Goal: Information Seeking & Learning: Compare options

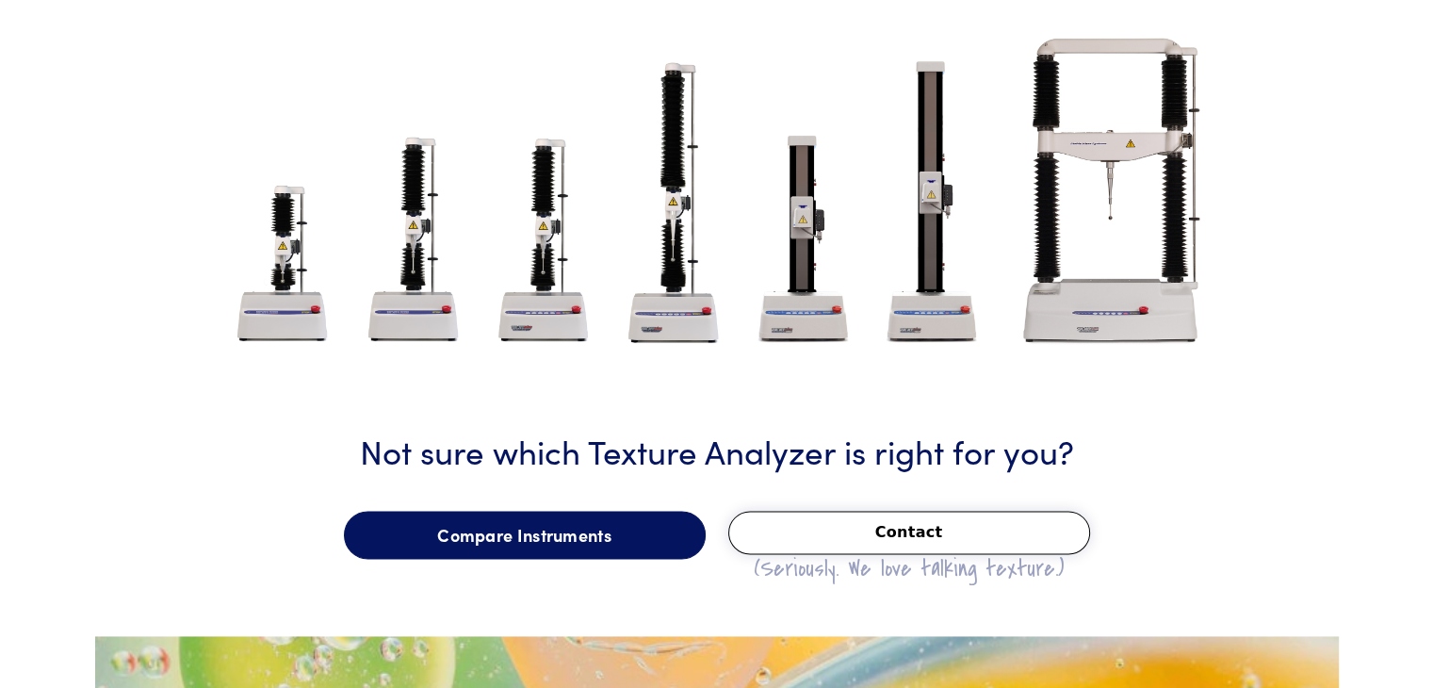
scroll to position [2337, 0]
click at [553, 543] on link "Compare Instruments" at bounding box center [525, 535] width 362 height 49
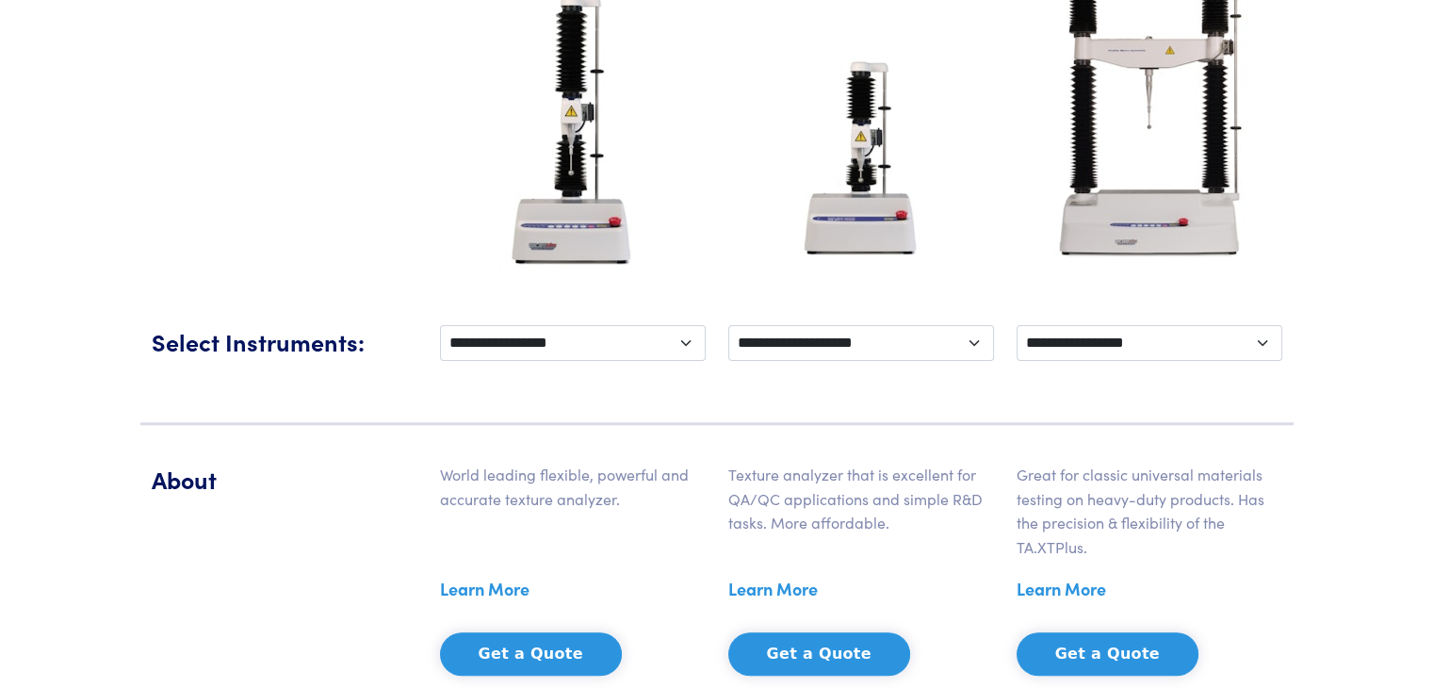
scroll to position [409, 0]
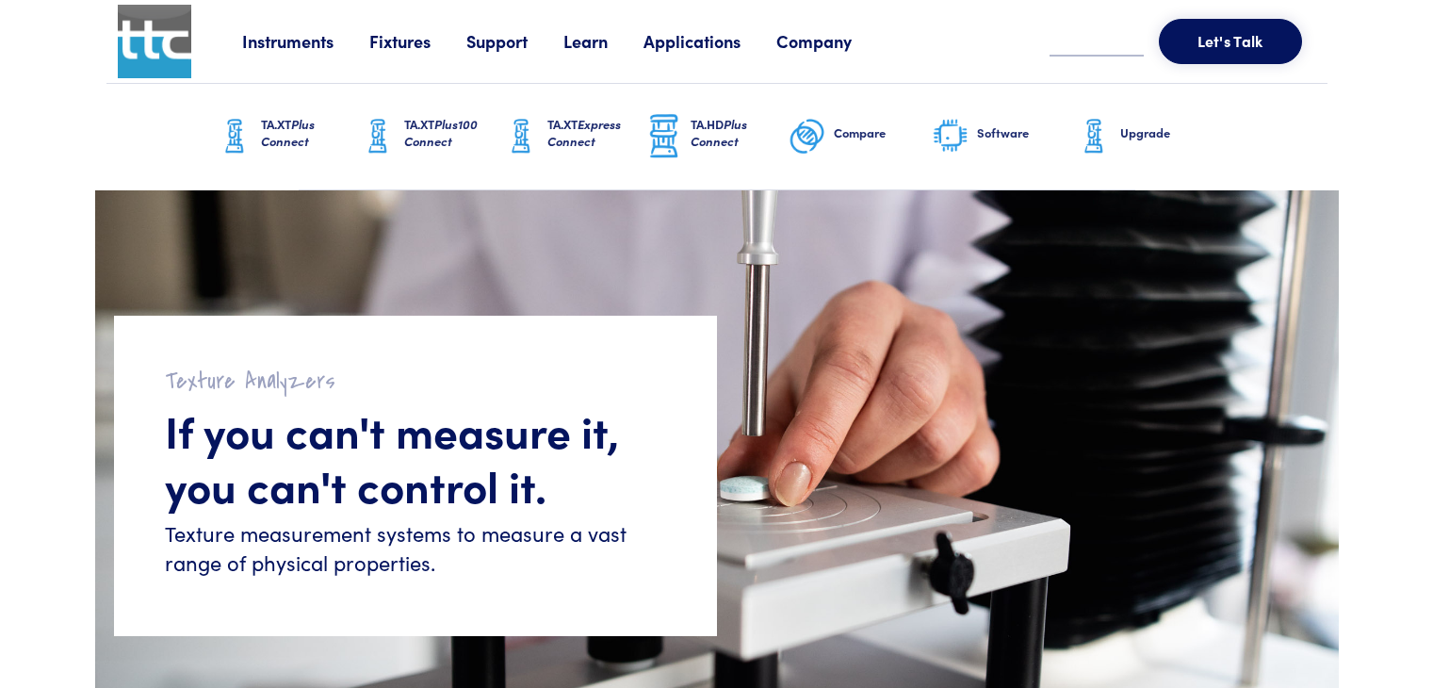
scroll to position [2337, 0]
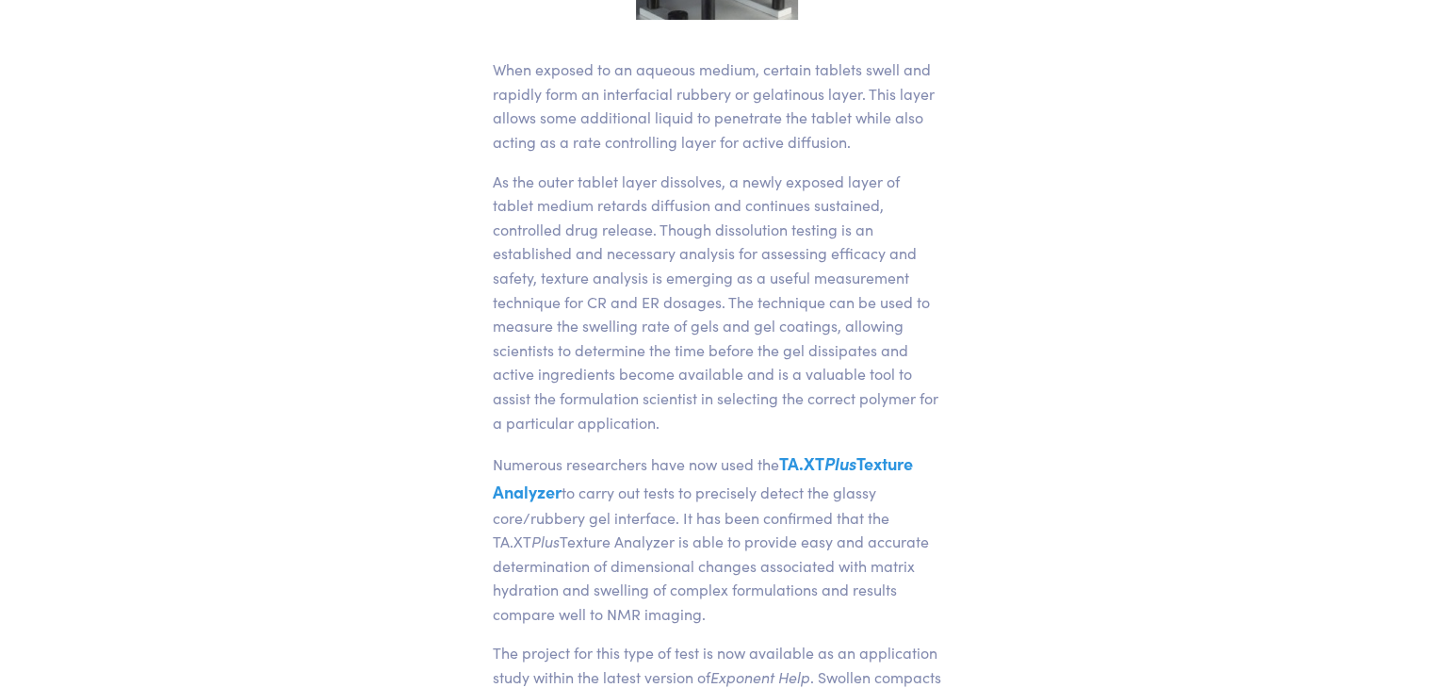
scroll to position [546, 0]
drag, startPoint x: 780, startPoint y: 462, endPoint x: 562, endPoint y: 498, distance: 221.5
click at [562, 498] on p "Numerous researchers have now used the TA.XT Plus Texture Analyzer to carry out…" at bounding box center [717, 537] width 449 height 176
copy p "TA.XT Plus Texture Analyzer"
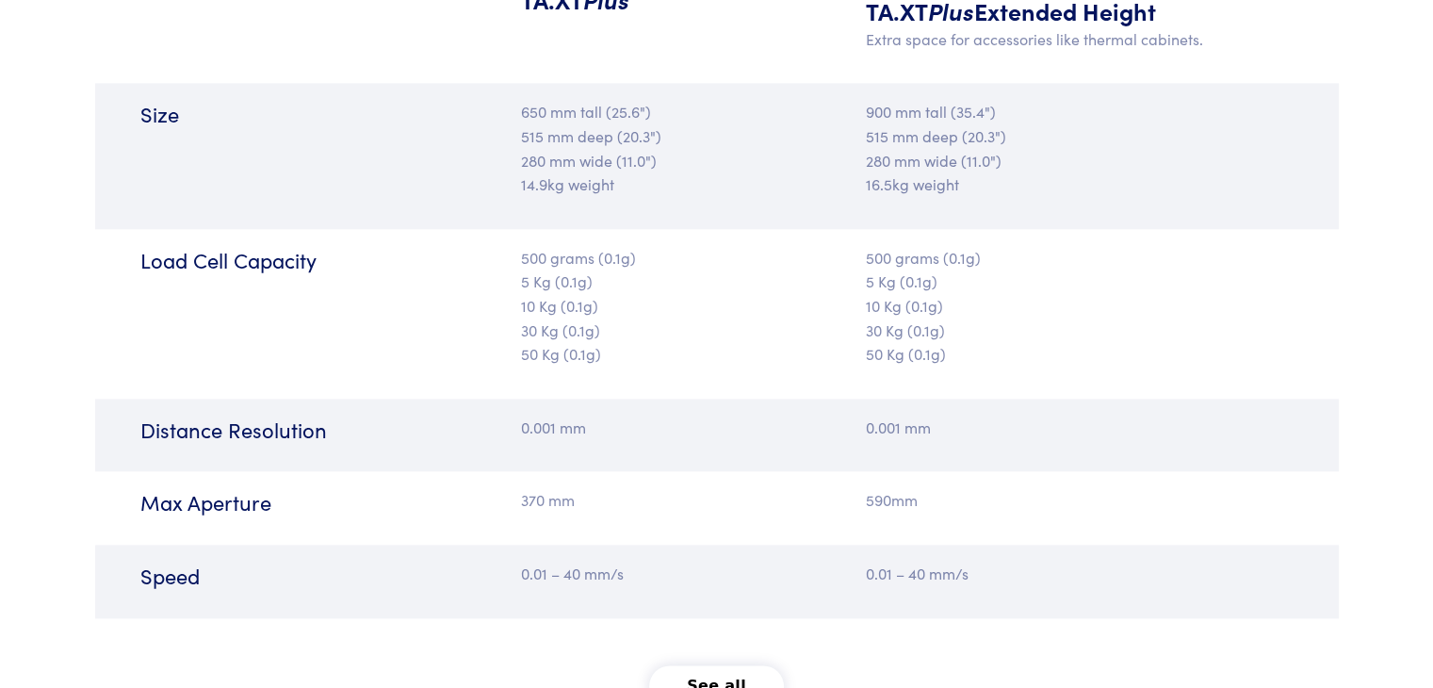
scroll to position [1985, 0]
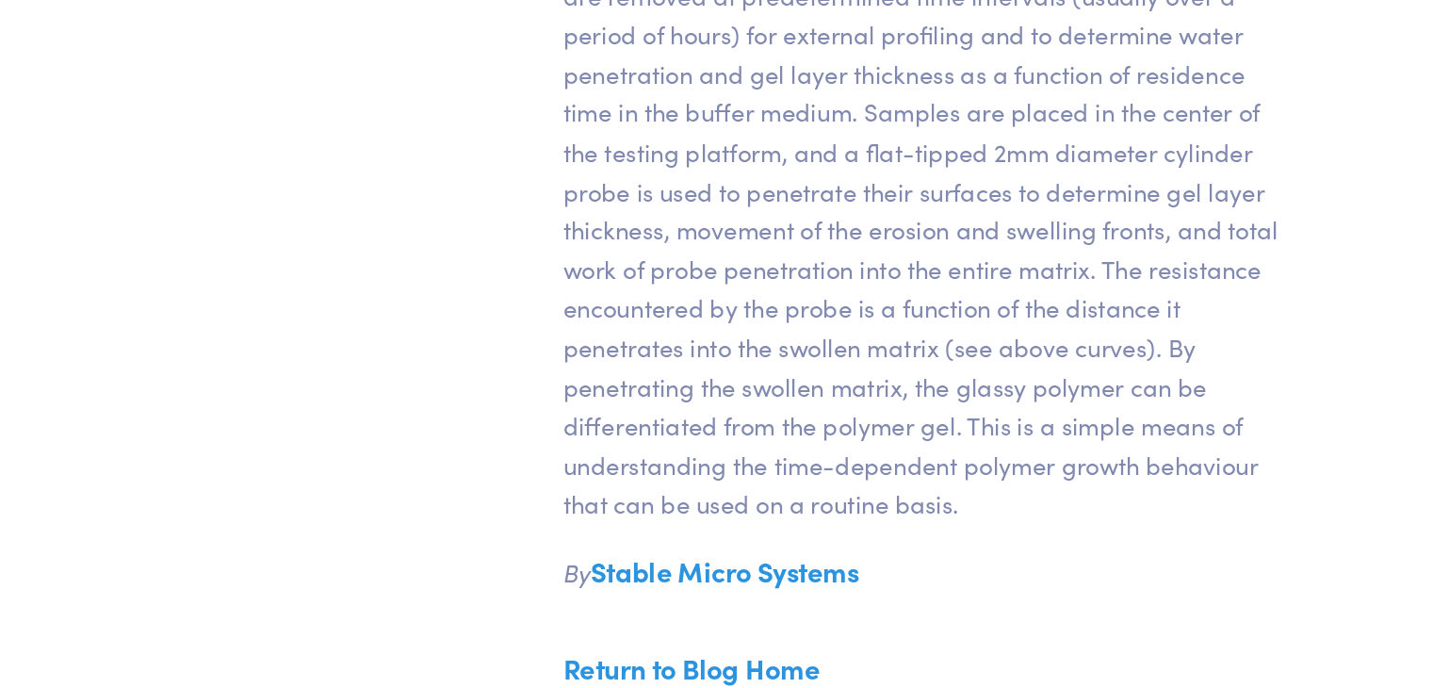
scroll to position [1100, 0]
